Goal: Task Accomplishment & Management: Complete application form

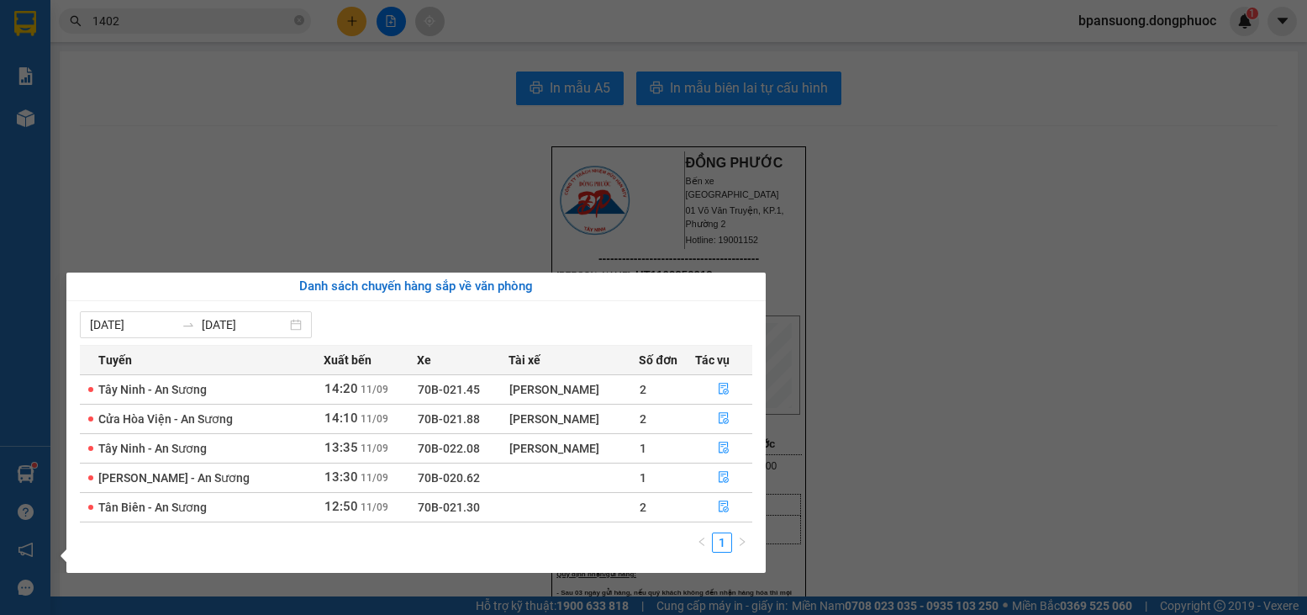
click at [361, 29] on section "Kết quả tìm kiếm ( 4148 ) Bộ lọc Mã ĐH Trạng thái Món hàng Tổng cước Chưa cước …" at bounding box center [653, 307] width 1307 height 615
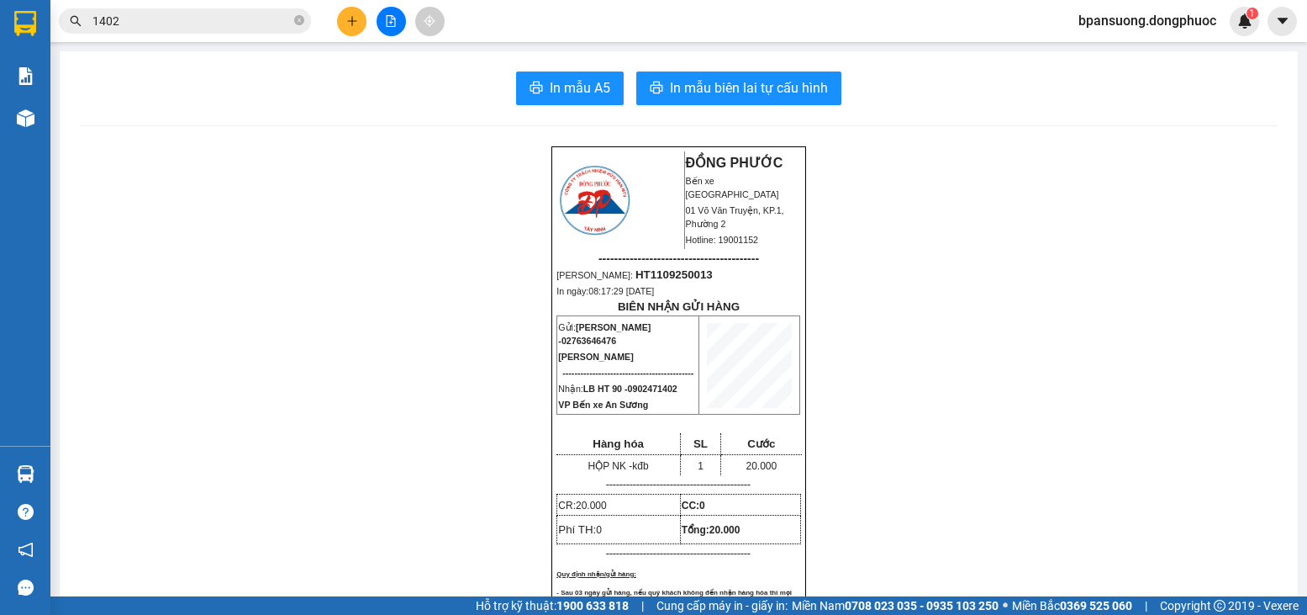
click at [354, 29] on button at bounding box center [351, 21] width 29 height 29
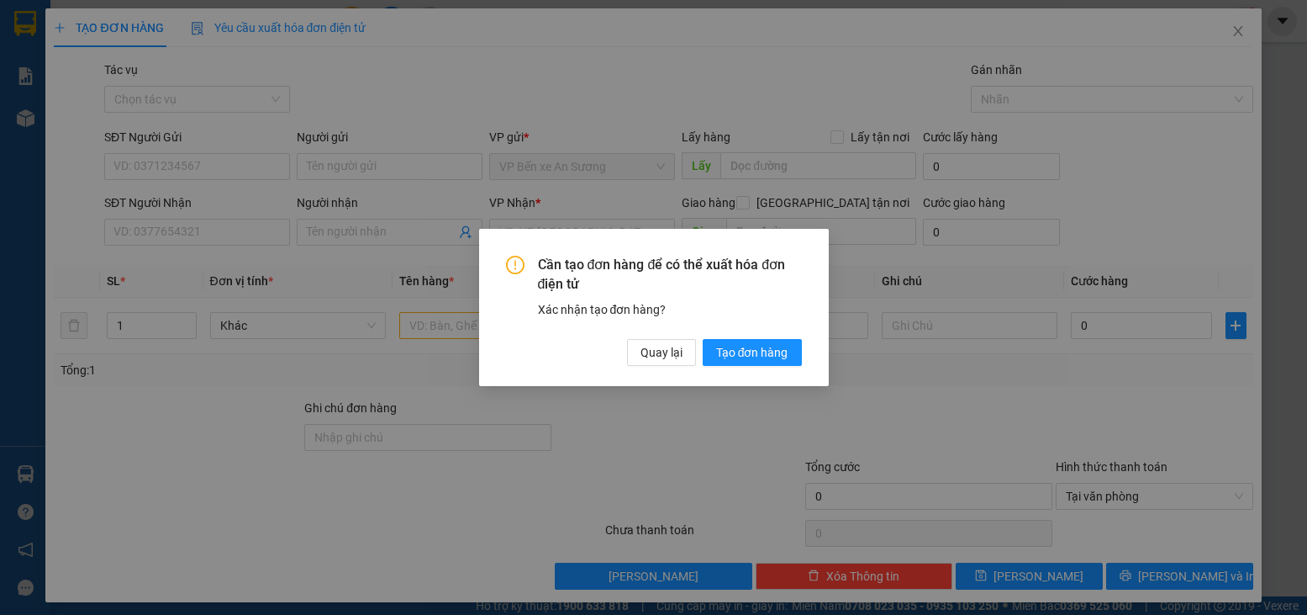
click at [334, 81] on div "Cần tạo đơn hàng để có thể xuất hóa đơn điện tử Xác nhận tạo đơn hàng? Quay lại…" at bounding box center [653, 307] width 1307 height 615
click at [667, 351] on span "Quay lại" at bounding box center [662, 352] width 42 height 18
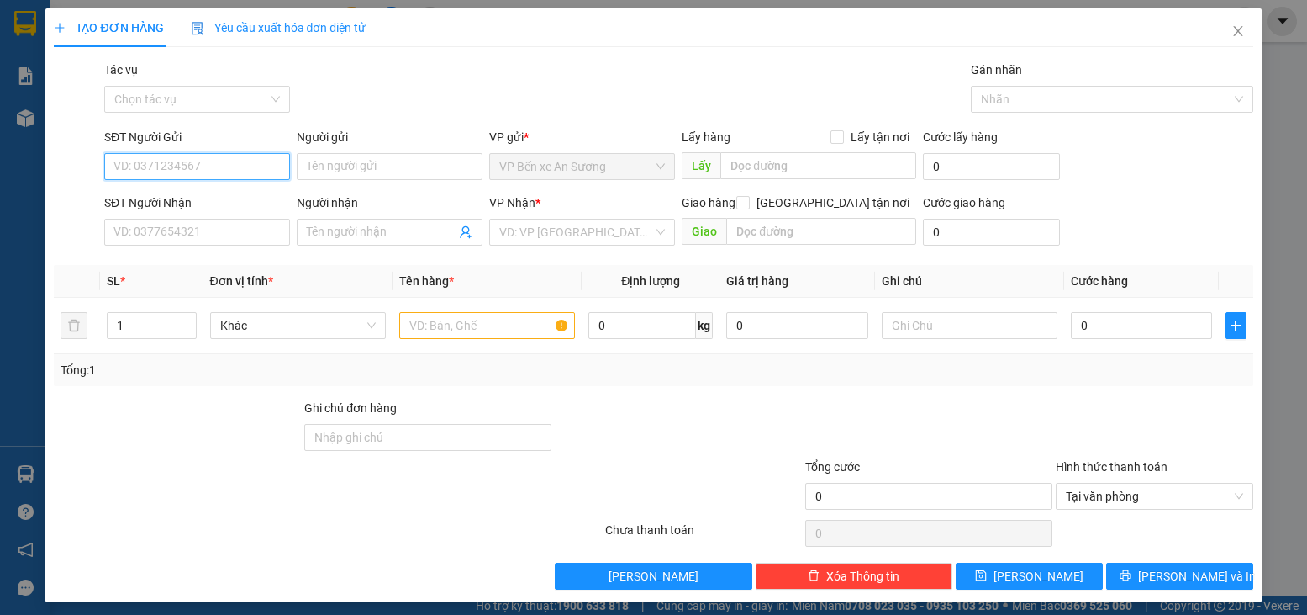
click at [216, 171] on input "SĐT Người Gửi" at bounding box center [197, 166] width 186 height 27
type input "0355773878"
click at [352, 166] on input "Người gửi" at bounding box center [390, 166] width 186 height 27
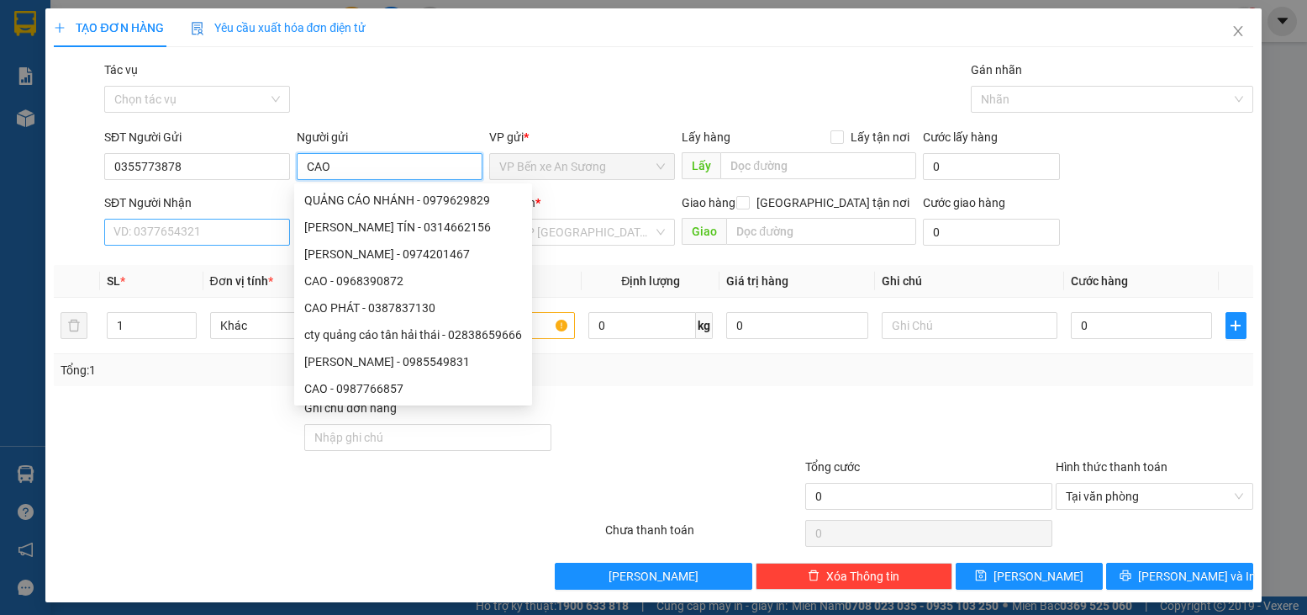
type input "CAO"
click at [118, 240] on input "SĐT Người Nhận" at bounding box center [197, 232] width 186 height 27
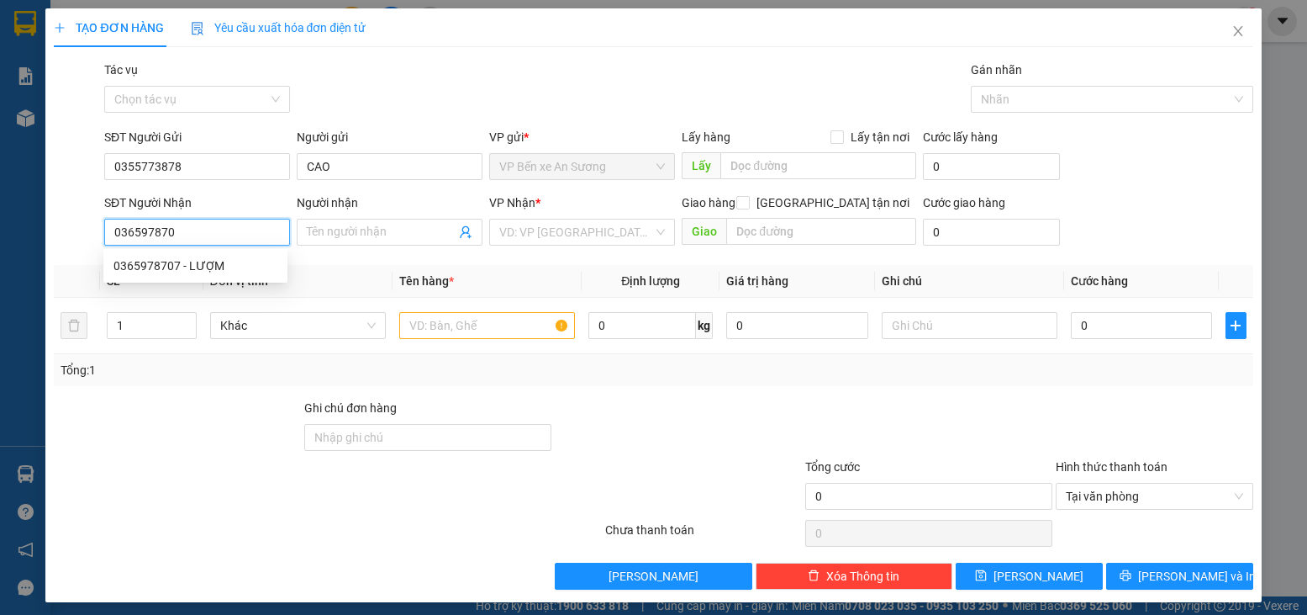
type input "0365978707"
click at [152, 256] on div "0365978707 - LƯỢM" at bounding box center [195, 265] width 184 height 27
type input "LƯỢM"
type input "215.000"
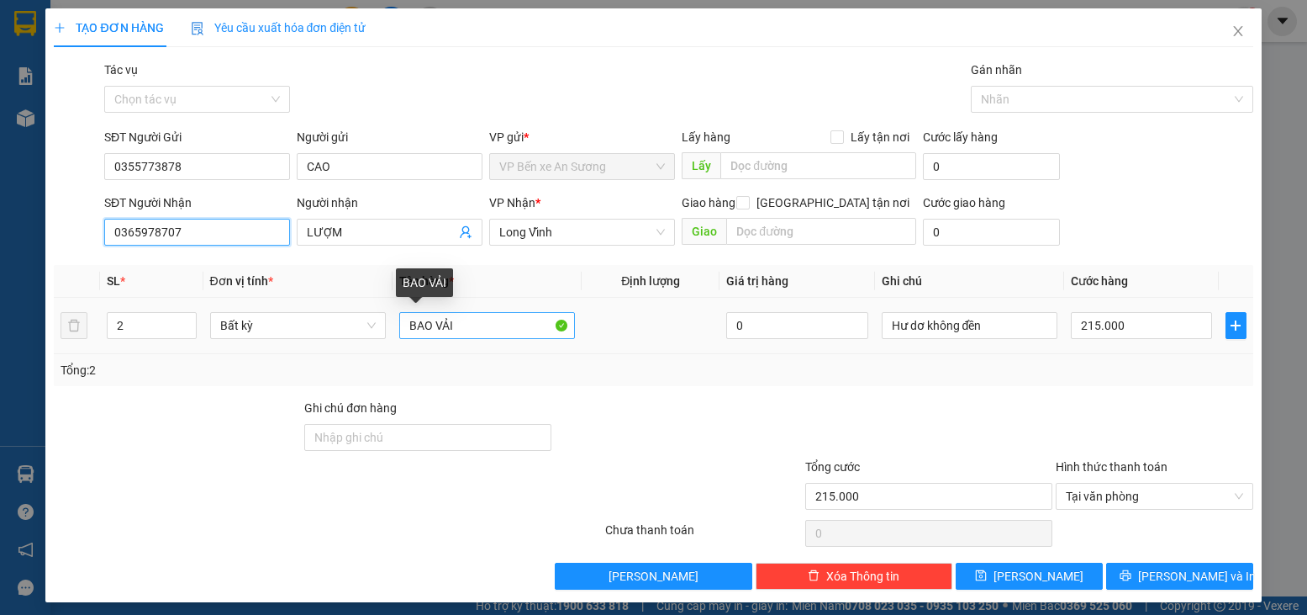
type input "0365978707"
click at [425, 326] on input "BAO VẢI" at bounding box center [487, 325] width 176 height 27
type input "BỌC VẢI"
type input "1"
click at [184, 328] on icon "down" at bounding box center [187, 331] width 6 height 6
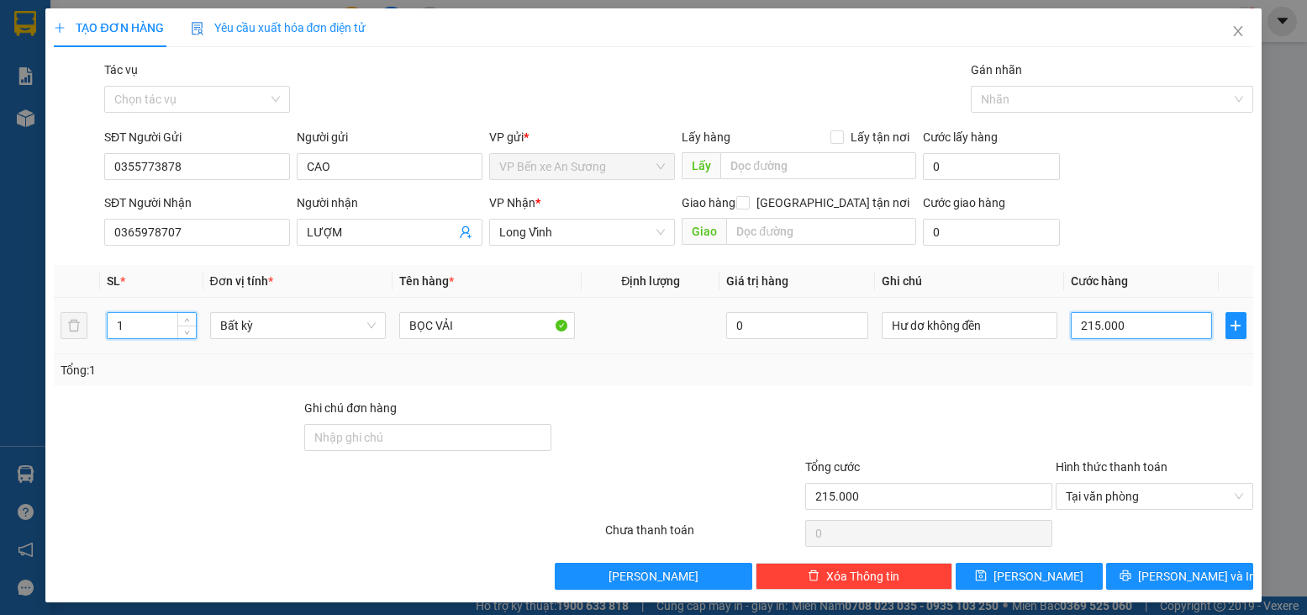
click at [1106, 324] on input "215.000" at bounding box center [1141, 325] width 141 height 27
type input "0"
type input "2"
type input "02"
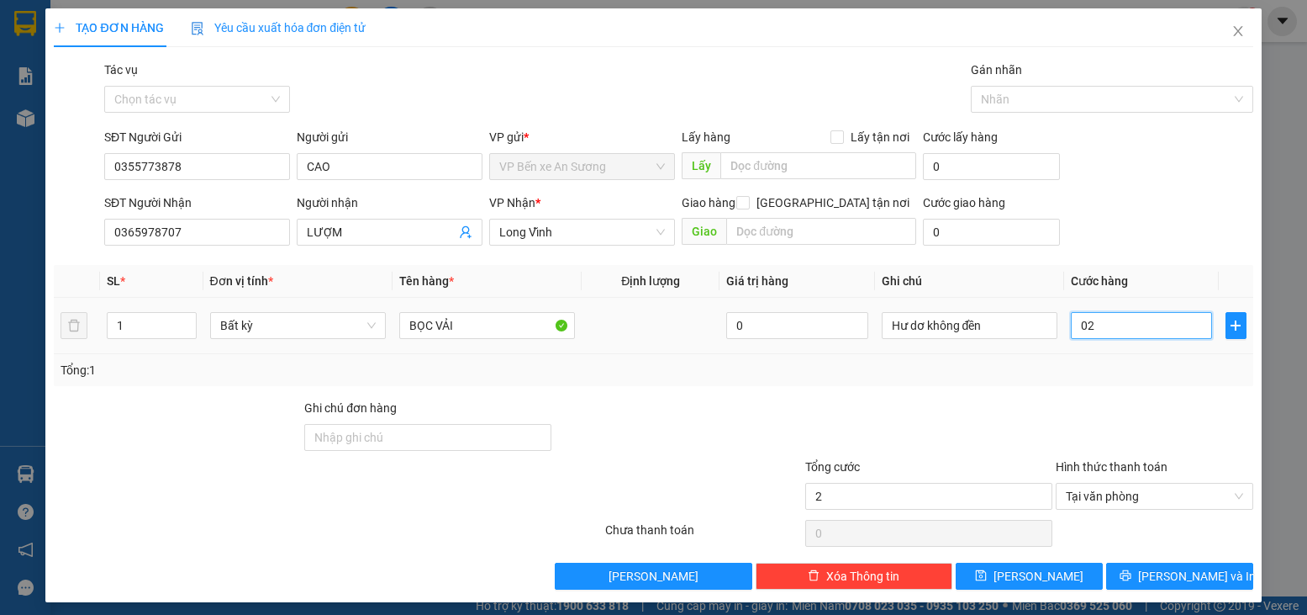
type input "25"
type input "025"
type input "25.000"
click at [1085, 353] on td "25.000" at bounding box center [1141, 326] width 155 height 56
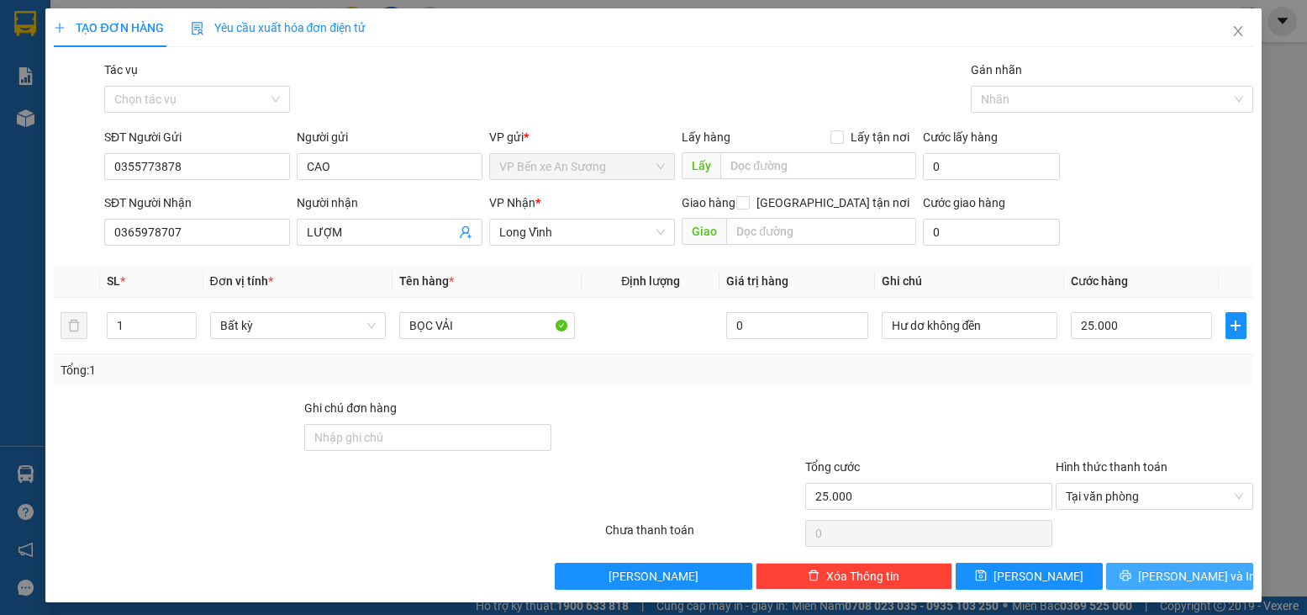
click at [1160, 573] on span "[PERSON_NAME] và In" at bounding box center [1197, 576] width 118 height 18
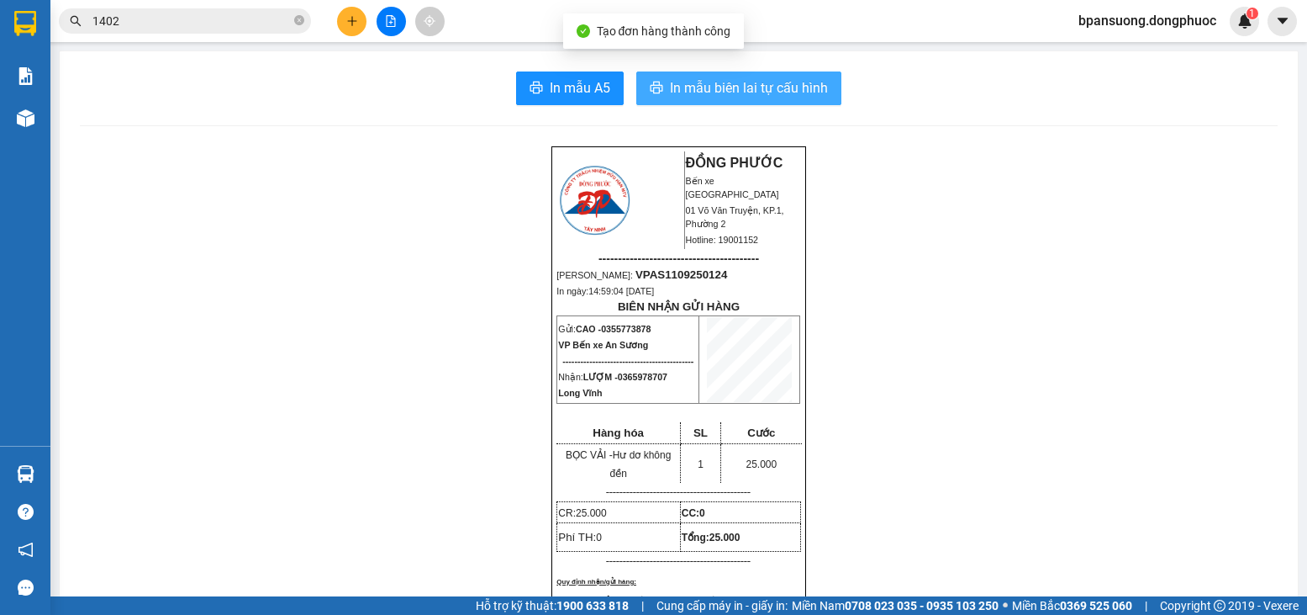
click at [683, 87] on span "In mẫu biên lai tự cấu hình" at bounding box center [749, 87] width 158 height 21
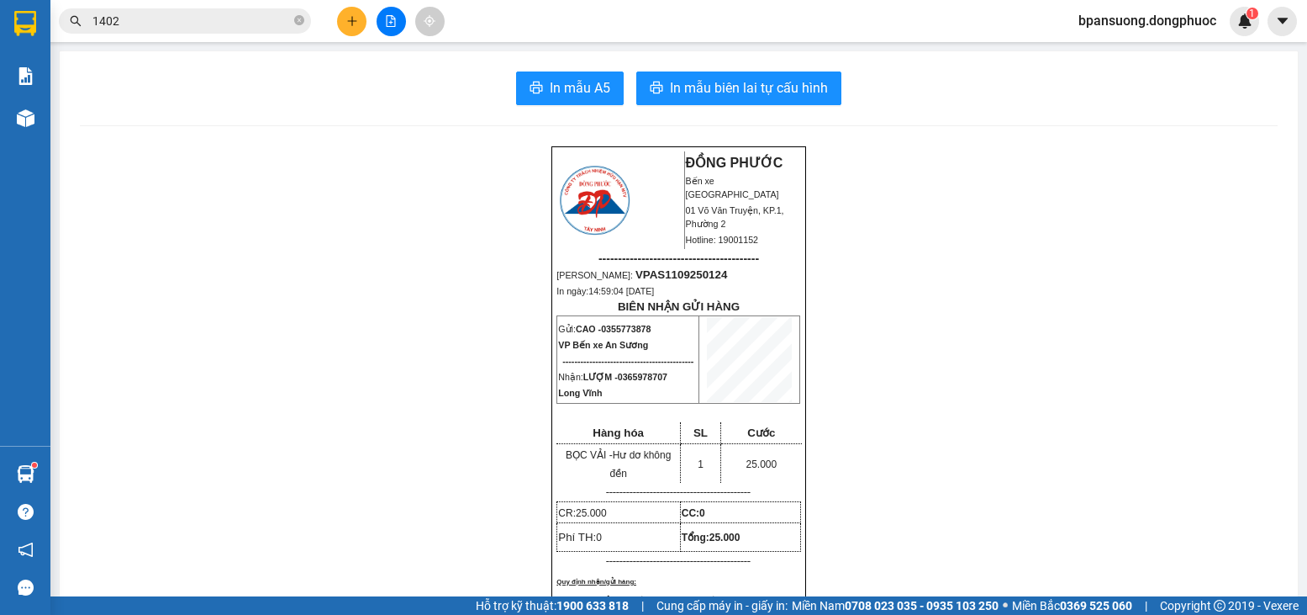
click at [197, 12] on input "1402" at bounding box center [191, 21] width 198 height 18
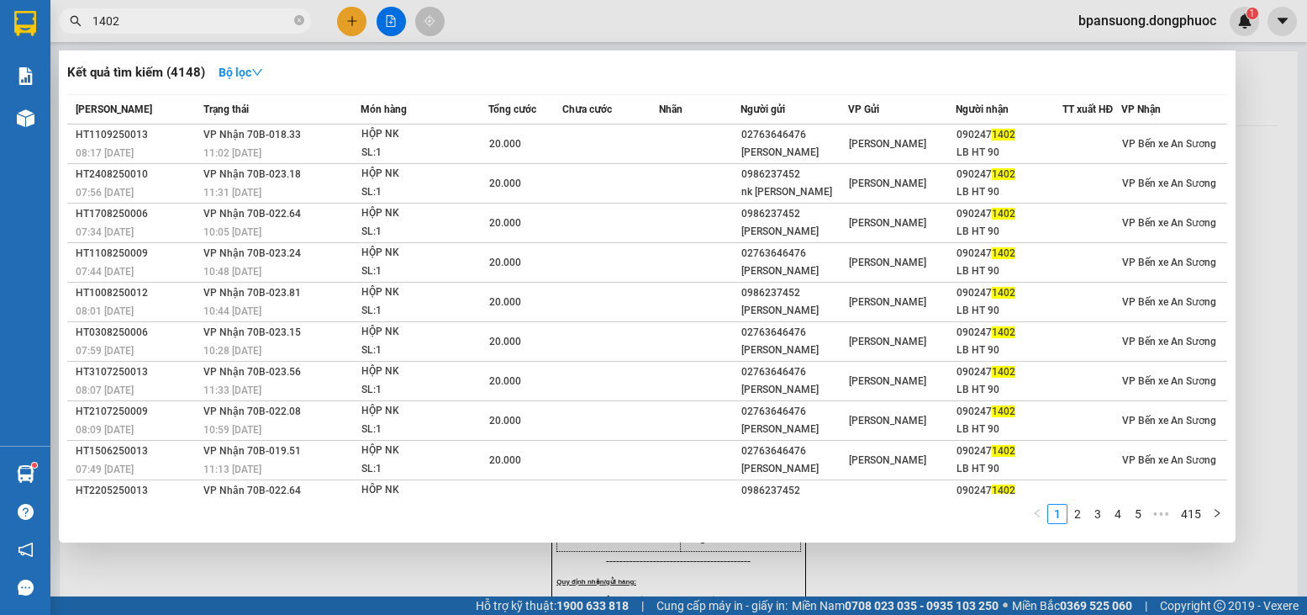
click at [197, 12] on input "1402" at bounding box center [191, 21] width 198 height 18
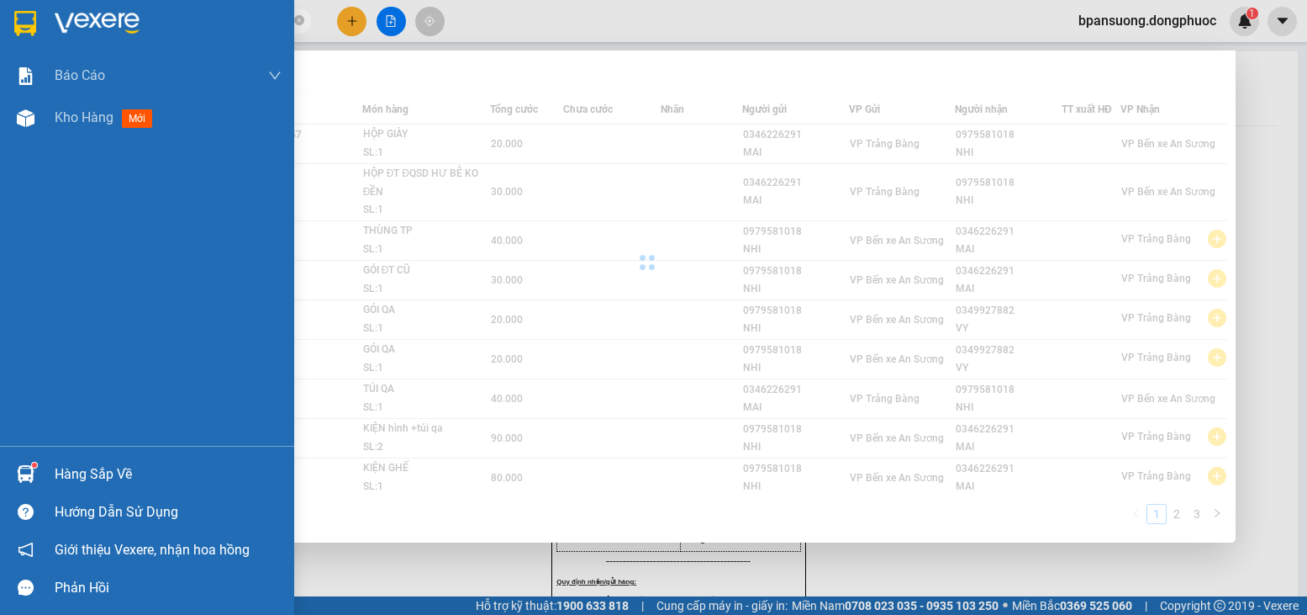
drag, startPoint x: 9, startPoint y: 394, endPoint x: 0, endPoint y: 370, distance: 26.1
click at [0, 370] on div "Báo cáo Mẫu 1: Báo cáo dòng tiền theo nhân viên Mẫu 1: Báo cáo dòng tiền theo n…" at bounding box center [147, 250] width 294 height 391
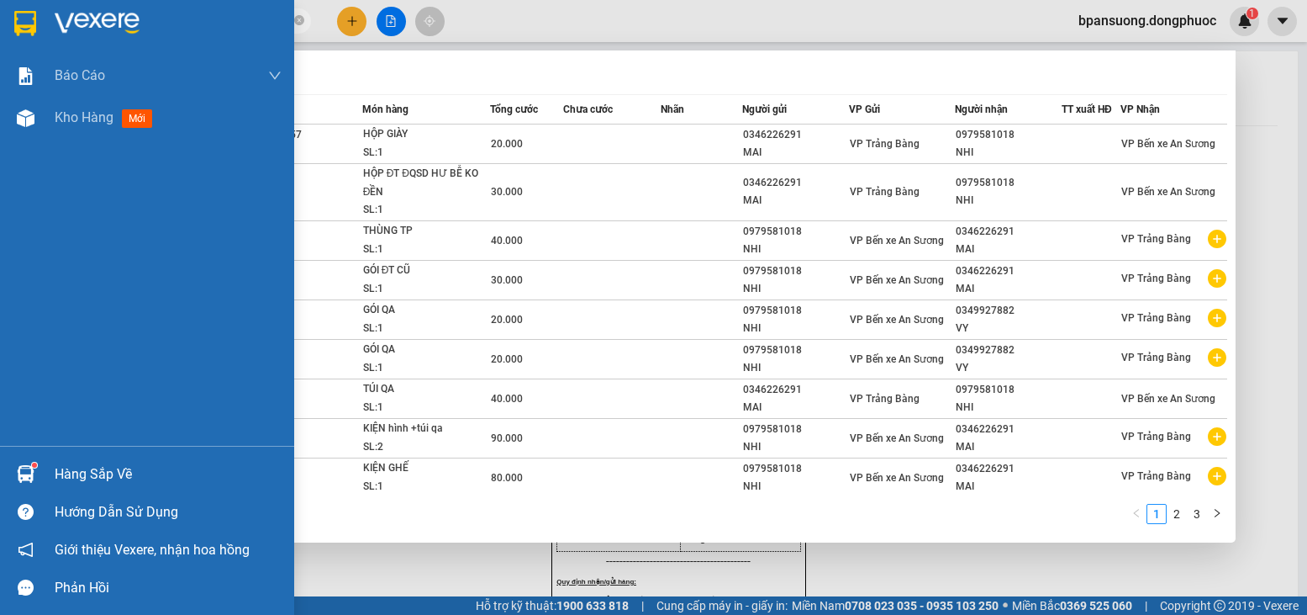
click at [28, 474] on img at bounding box center [26, 474] width 18 height 18
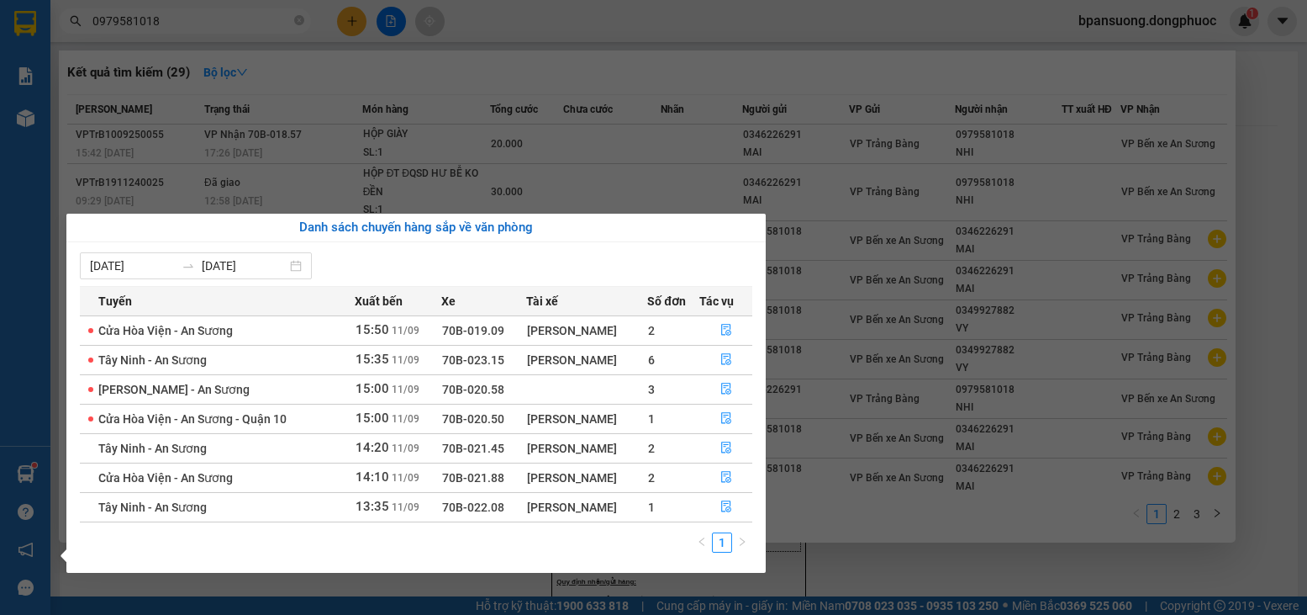
click at [254, 45] on section "Kết quả tìm kiếm ( 29 ) Bộ lọc Mã ĐH Trạng thái Món hàng Tổng cước Chưa cước Nh…" at bounding box center [653, 307] width 1307 height 615
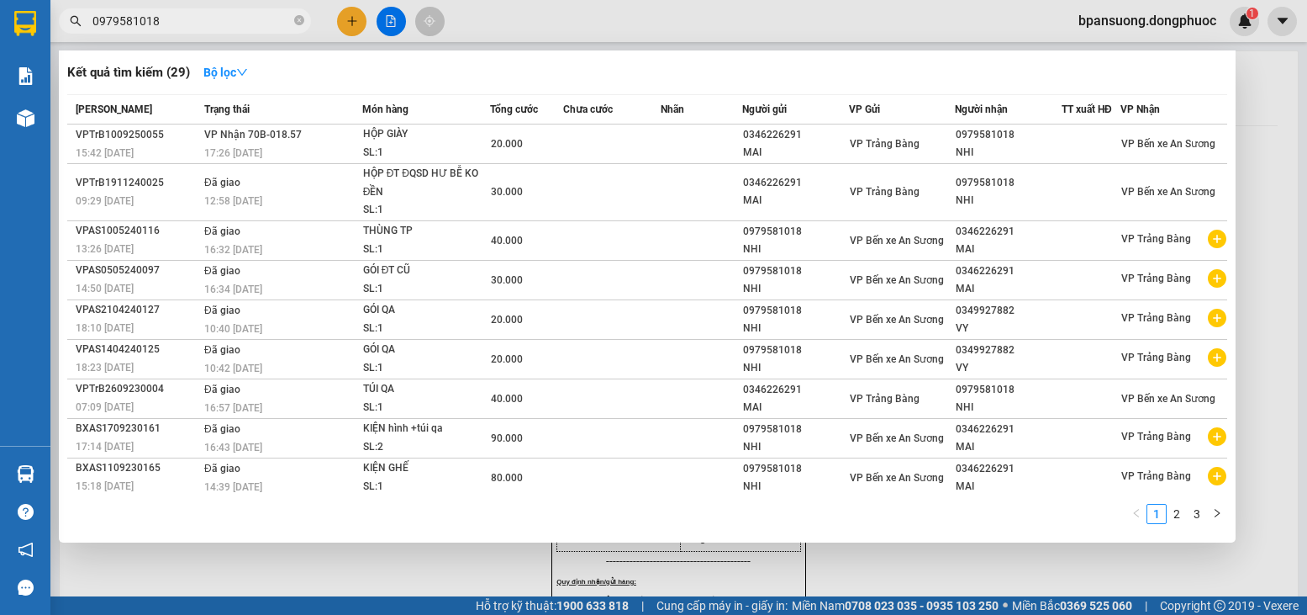
click at [250, 29] on span "0979581018" at bounding box center [185, 20] width 252 height 25
click at [249, 24] on input "0979581018" at bounding box center [191, 21] width 198 height 18
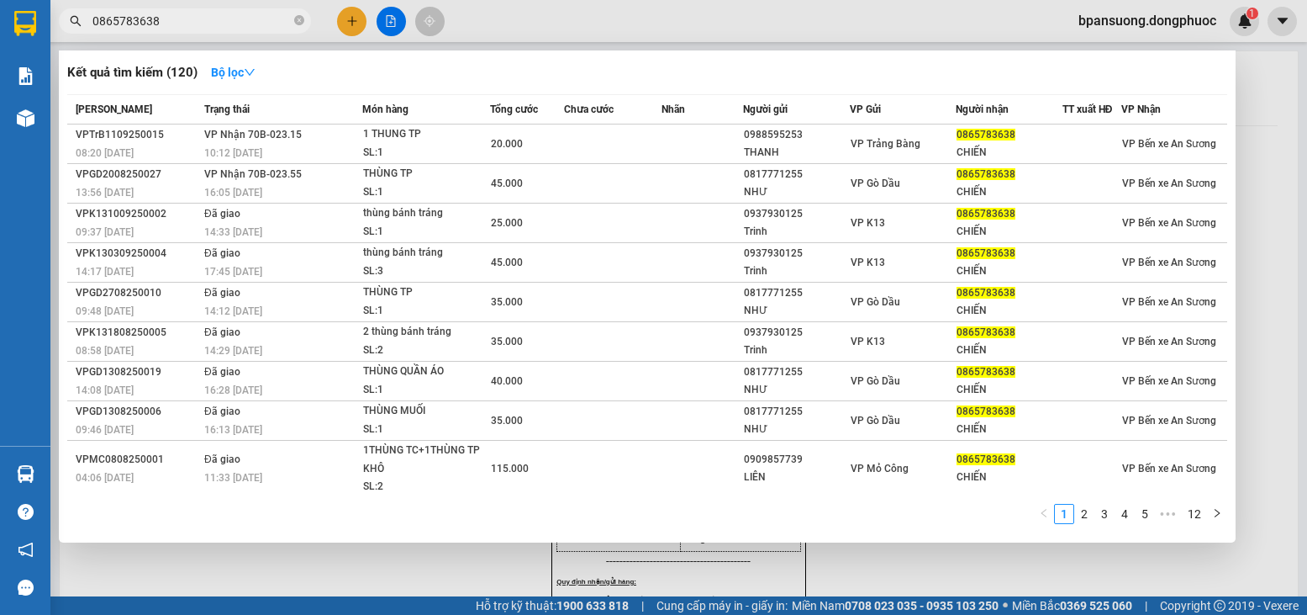
click at [194, 15] on input "0865783638" at bounding box center [191, 21] width 198 height 18
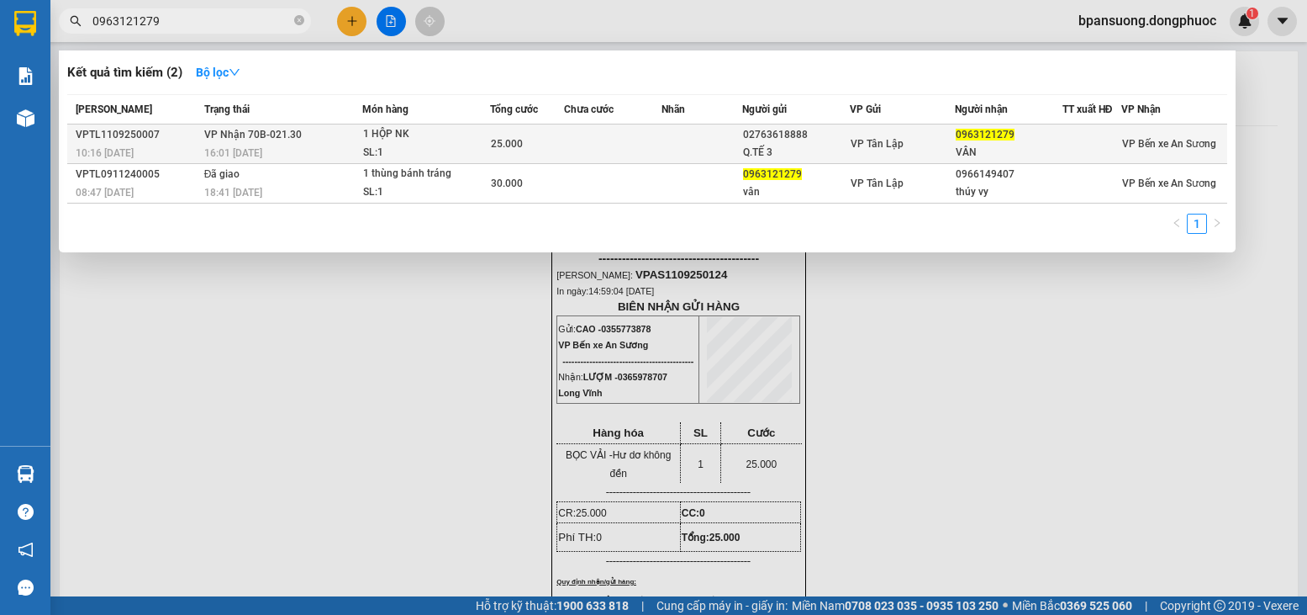
type input "0963121279"
click at [288, 148] on div "16:01 [DATE]" at bounding box center [282, 153] width 157 height 18
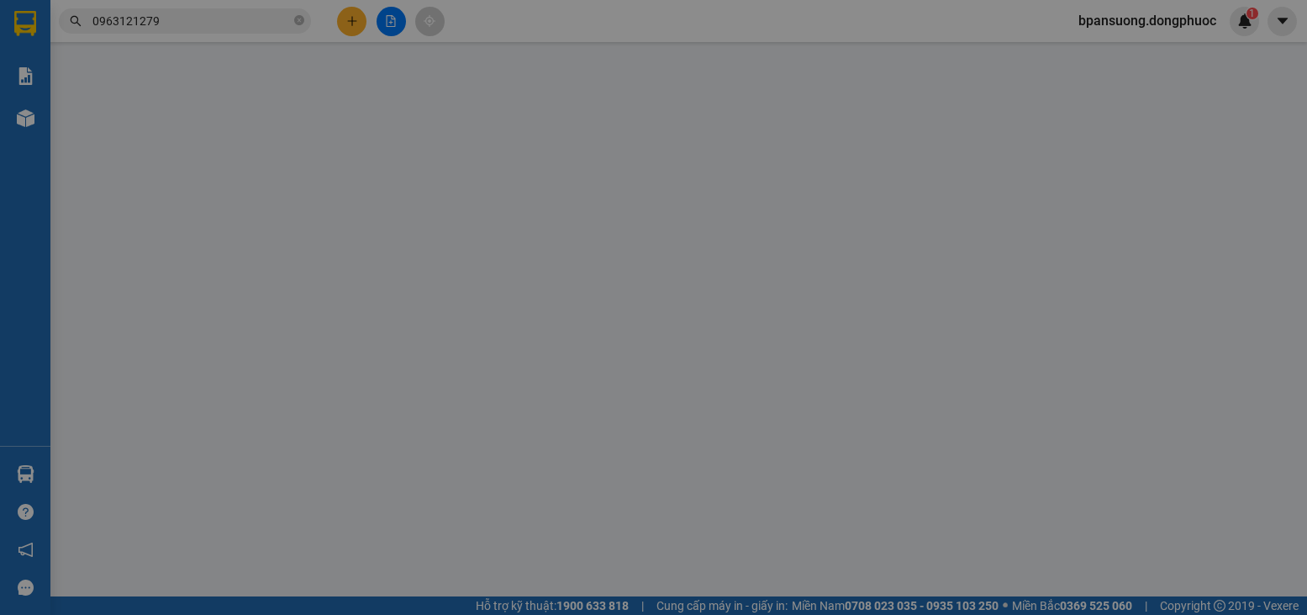
type input "02763618888"
type input "Q.TẾ 3"
type input "0963121279"
type input "VÂN"
type input "25.000"
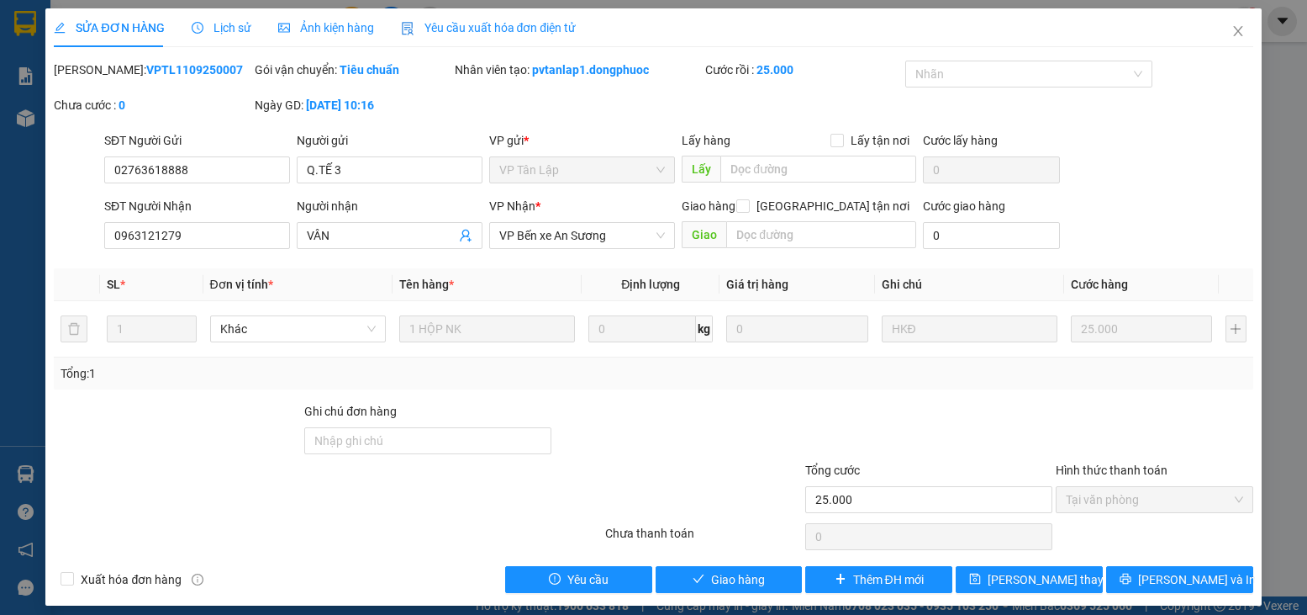
click at [696, 553] on div "Total Paid Fee 25.000 Total UnPaid Fee 0 Cash Collection Total Fee Mã ĐH: VPTL1…" at bounding box center [653, 327] width 1199 height 532
click at [695, 572] on icon "check" at bounding box center [699, 578] width 12 height 12
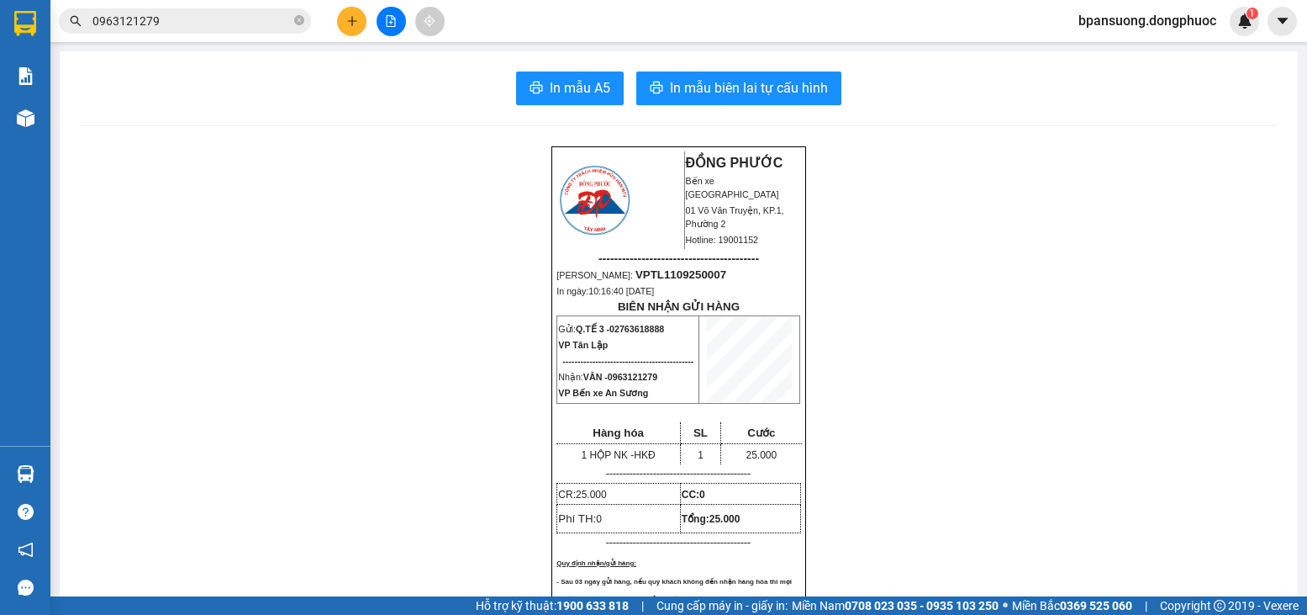
click at [184, 23] on input "0963121279" at bounding box center [191, 21] width 198 height 18
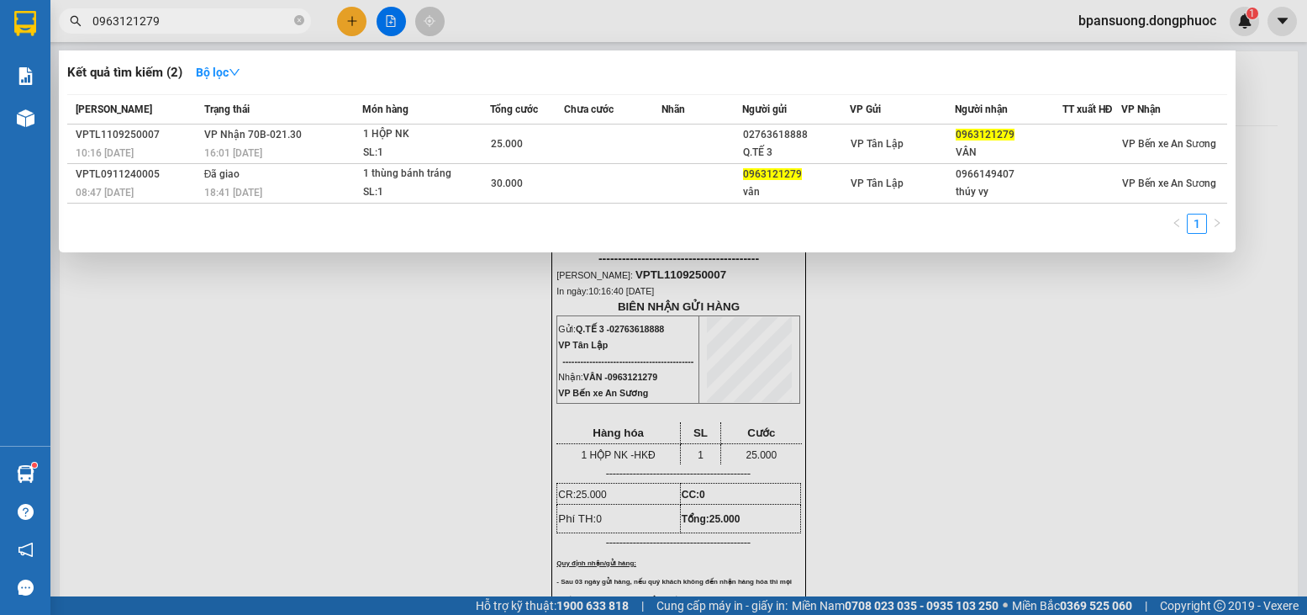
click at [185, 19] on input "0963121279" at bounding box center [191, 21] width 198 height 18
